Goal: Information Seeking & Learning: Learn about a topic

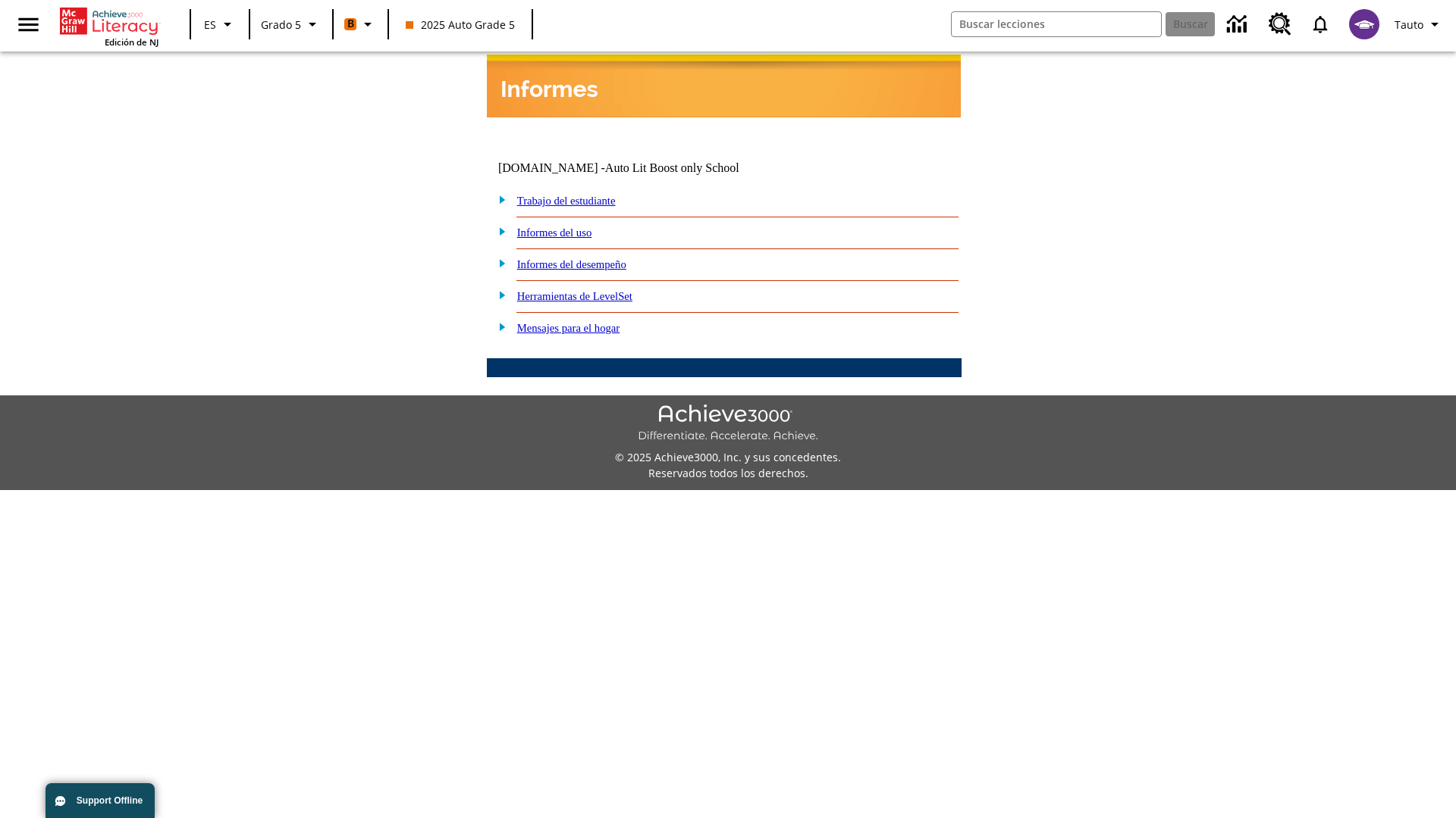
click at [591, 258] on link "Informes del desempeño" at bounding box center [571, 264] width 109 height 12
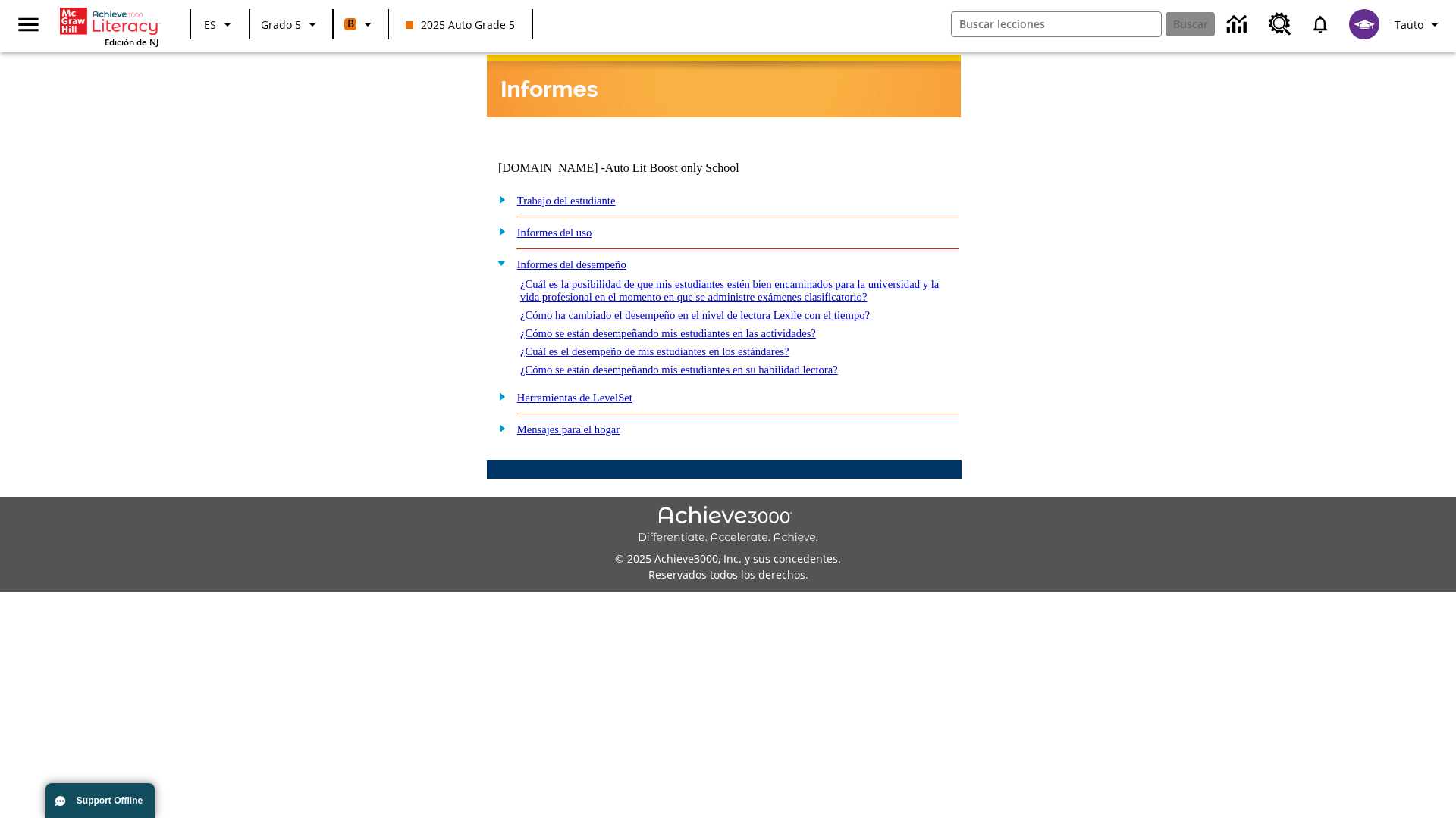
click at [721, 278] on link "¿Cuál es la posibilidad de que mis estudiantes estén bien encaminados para la u…" at bounding box center [729, 290] width 418 height 25
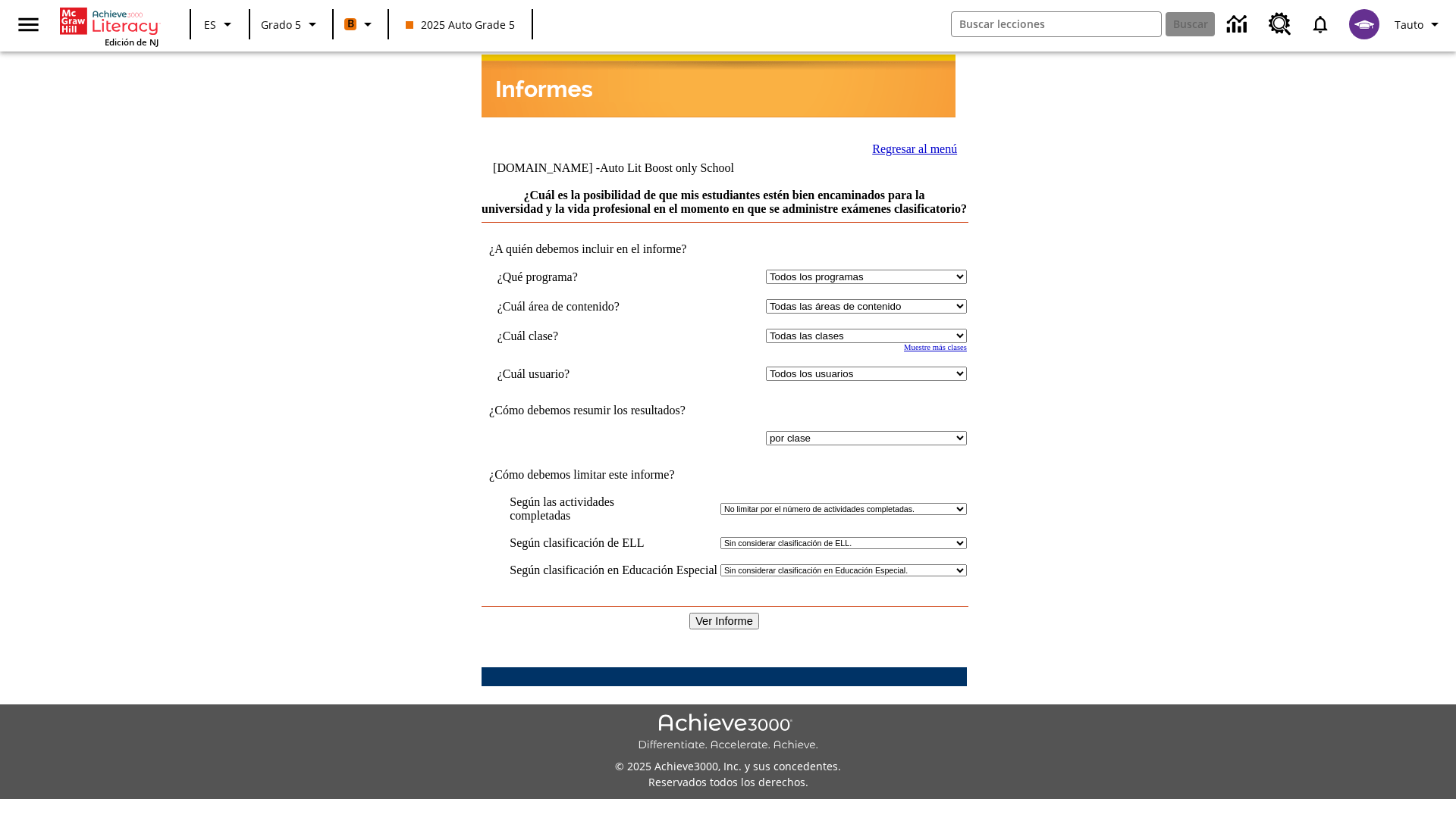
click at [863, 335] on select "Seleccionar una clase: Todas las clases 2025 Auto Grade 5 OL 2025 Auto Grade 6" at bounding box center [866, 336] width 201 height 15
select select "11133131"
